Goal: Ask a question

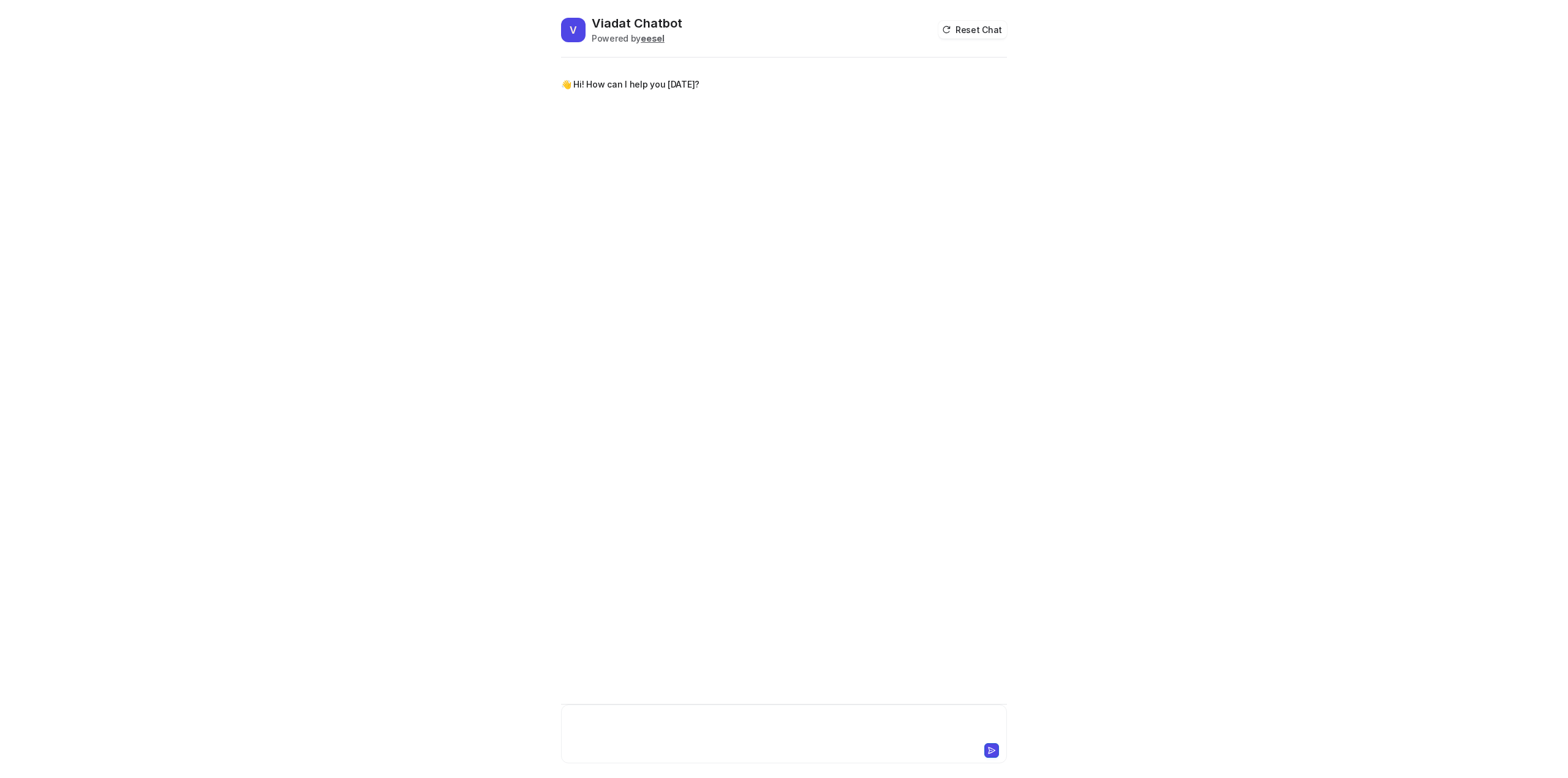
click at [674, 714] on div at bounding box center [784, 727] width 440 height 28
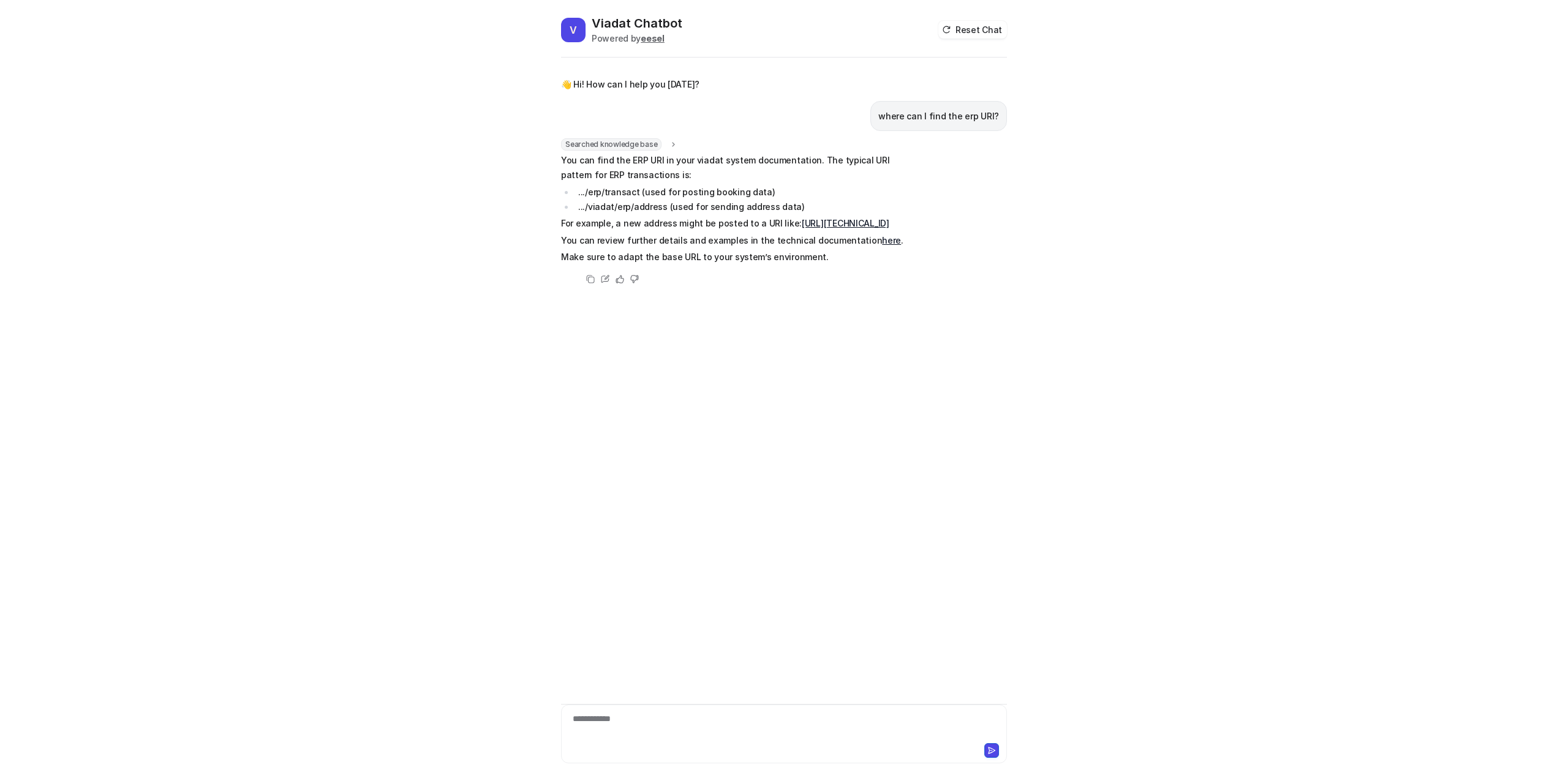
click at [882, 246] on link "here" at bounding box center [891, 240] width 19 height 11
click at [672, 729] on div at bounding box center [784, 727] width 440 height 28
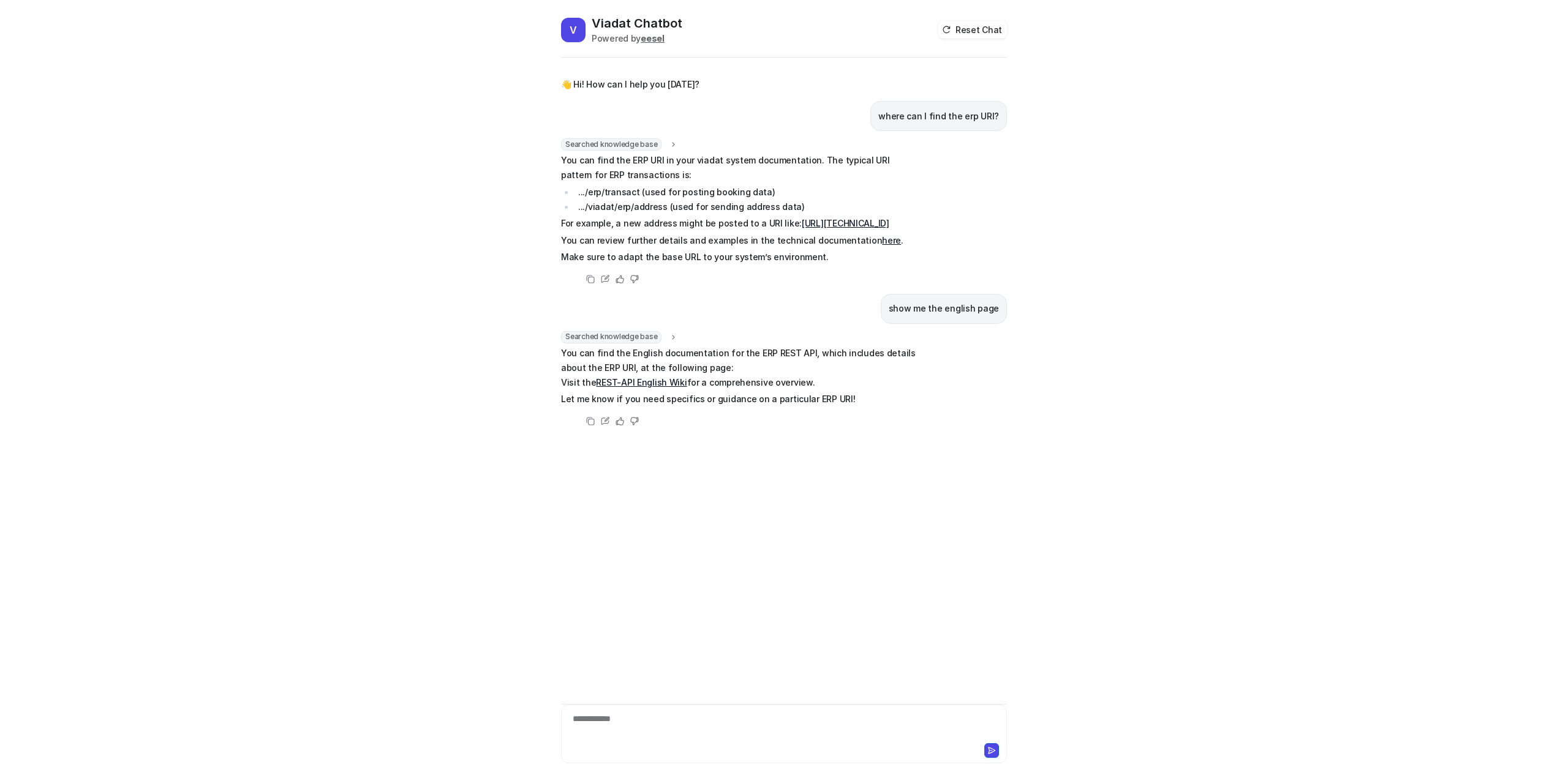
click at [668, 387] on link "REST-API English Wiki" at bounding box center [641, 382] width 91 height 11
